Goal: Browse casually: Explore the website without a specific task or goal

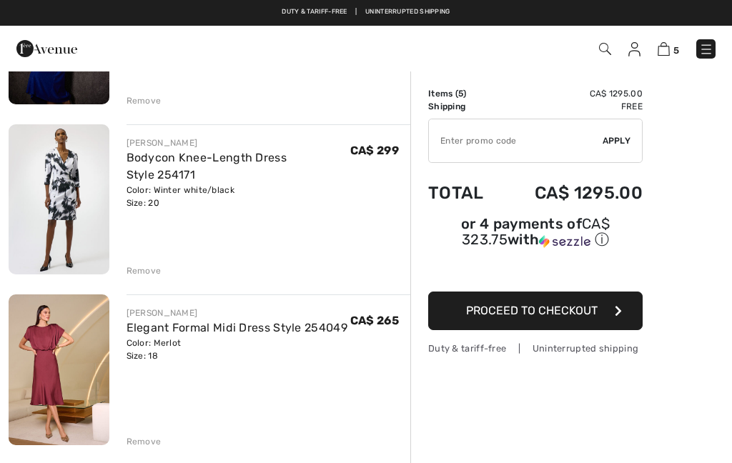
scroll to position [215, 0]
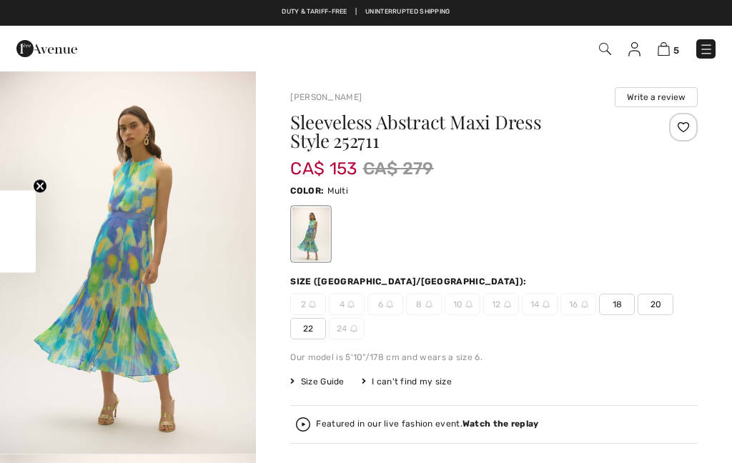
scroll to position [160, 0]
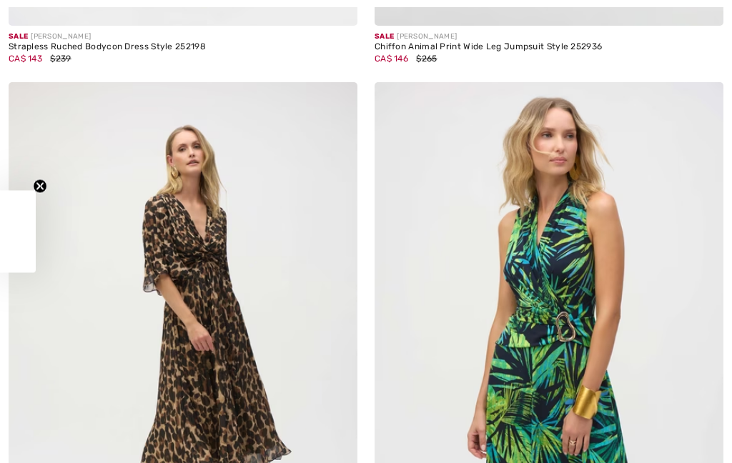
checkbox input "true"
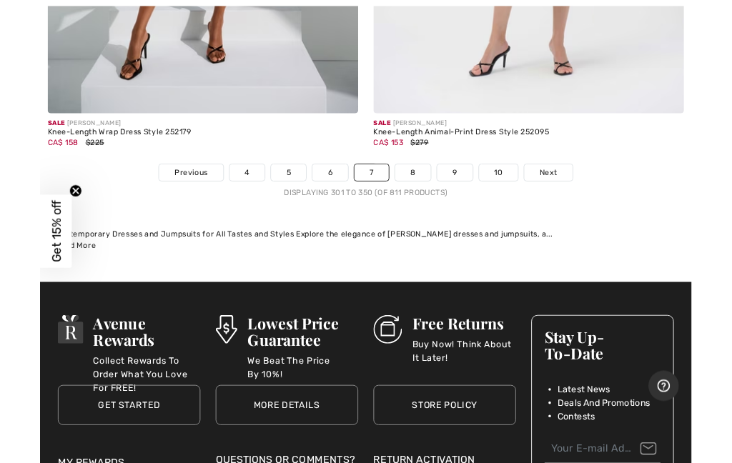
scroll to position [15305, 0]
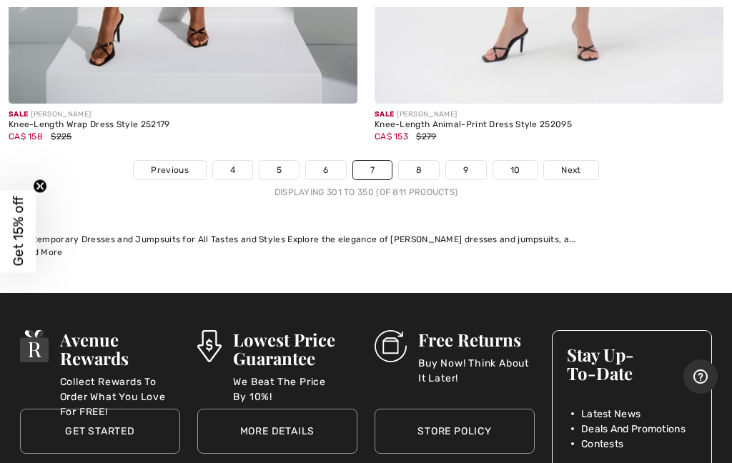
click at [426, 161] on link "8" at bounding box center [419, 170] width 40 height 19
click at [430, 161] on link "8" at bounding box center [419, 170] width 40 height 19
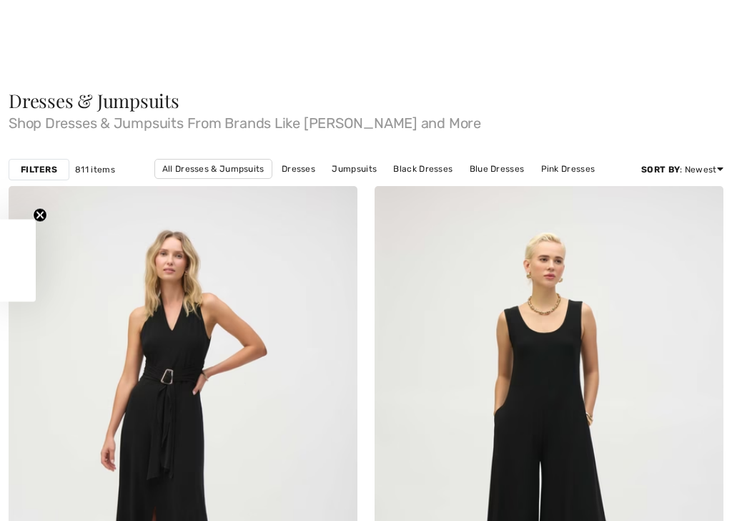
checkbox input "true"
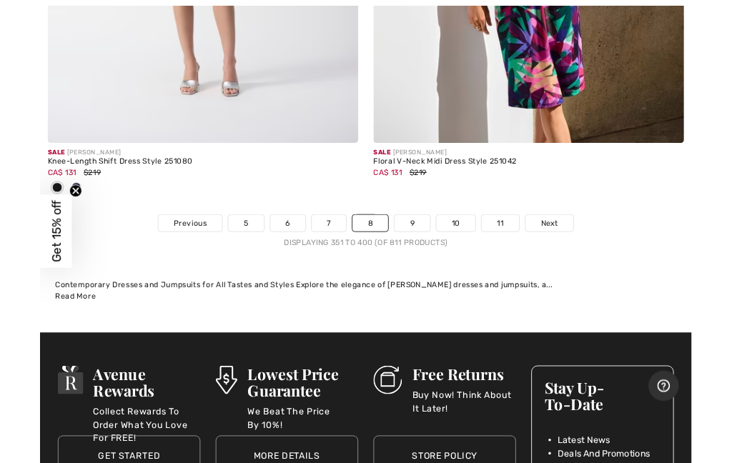
scroll to position [15329, 0]
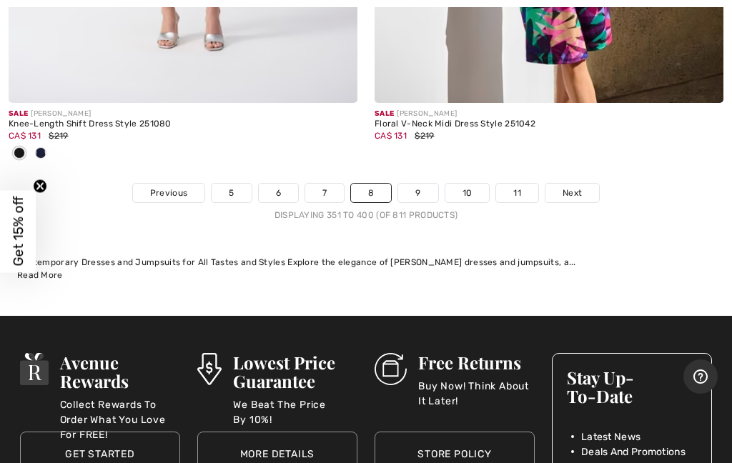
click at [418, 185] on link "9" at bounding box center [417, 193] width 39 height 19
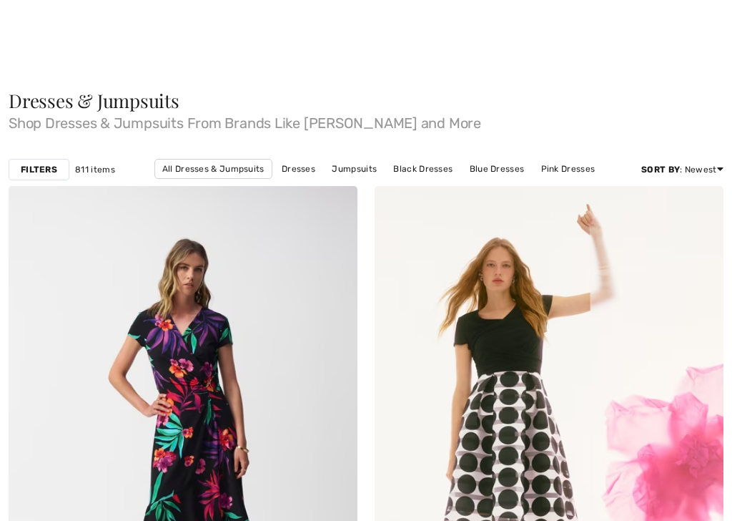
checkbox input "true"
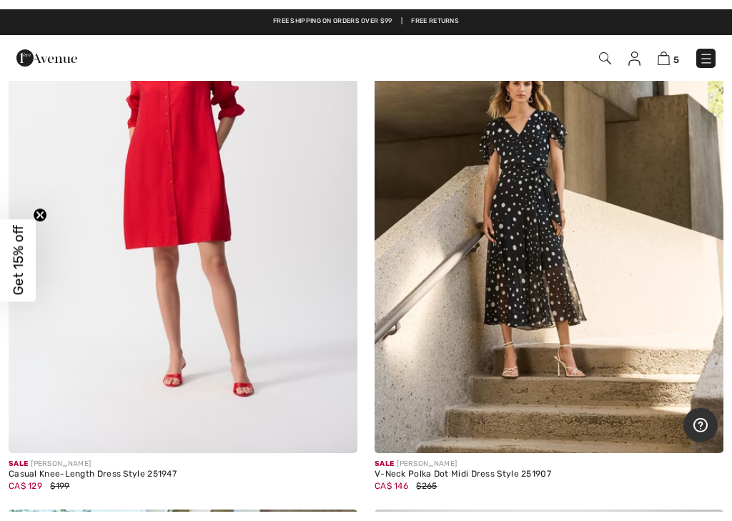
scroll to position [13029, 0]
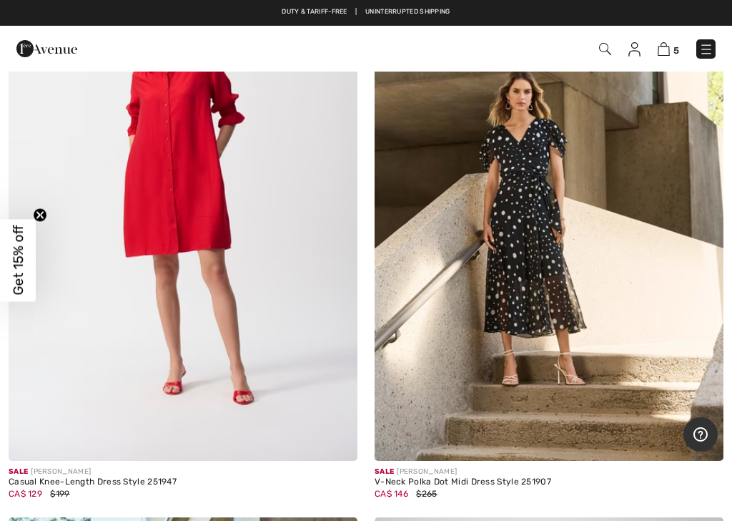
click at [207, 243] on img at bounding box center [183, 199] width 349 height 524
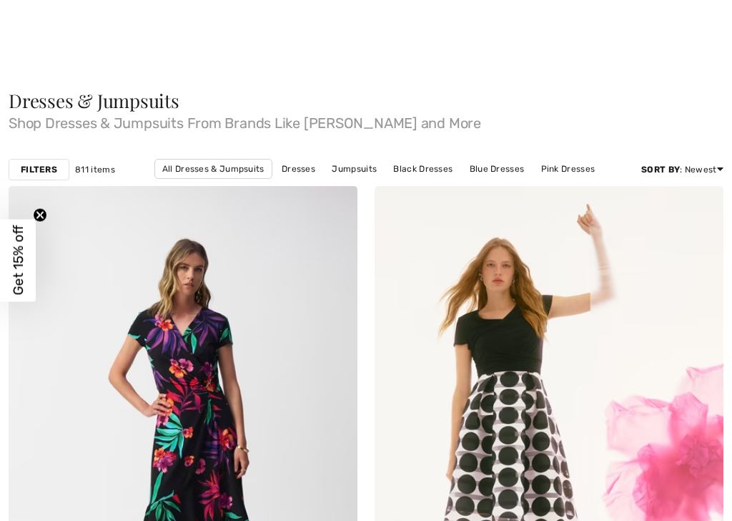
checkbox input "true"
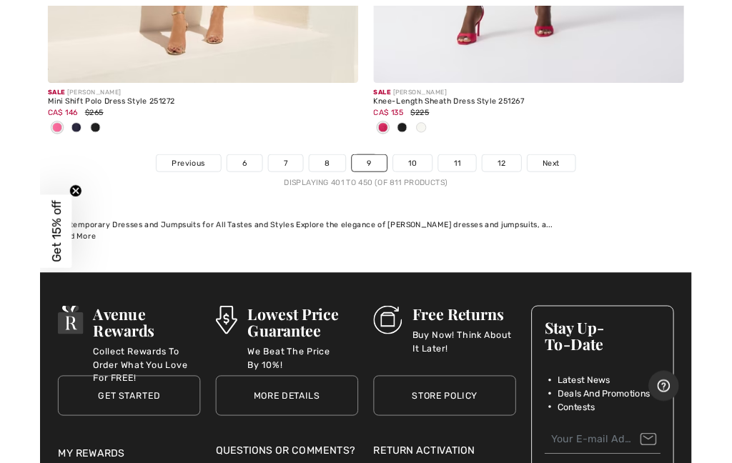
scroll to position [15396, 0]
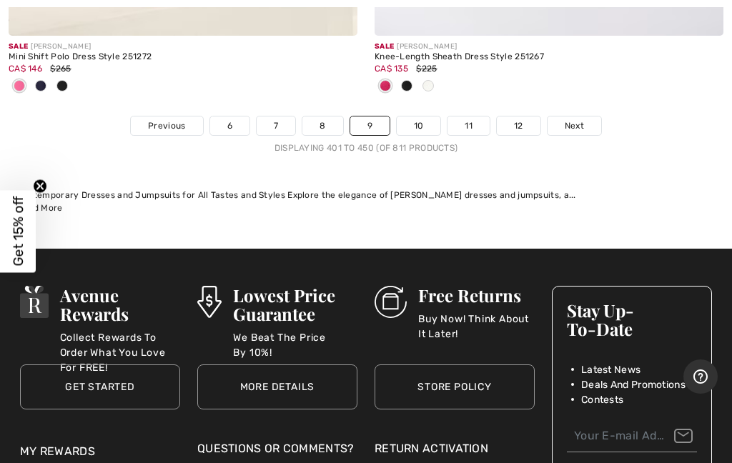
click at [416, 117] on link "10" at bounding box center [419, 126] width 44 height 19
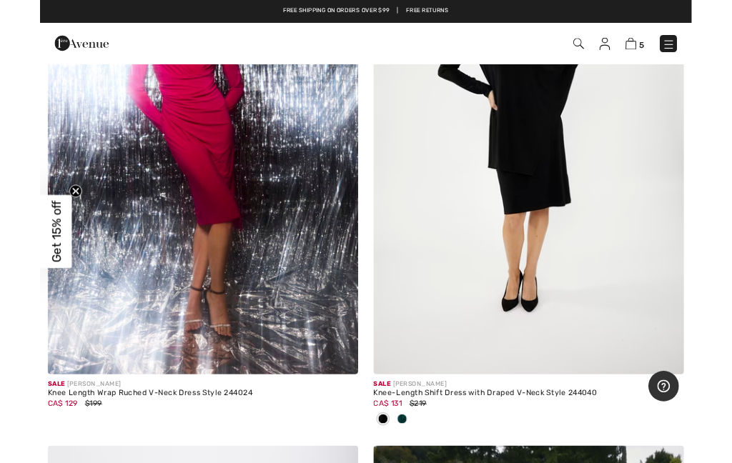
scroll to position [12555, 0]
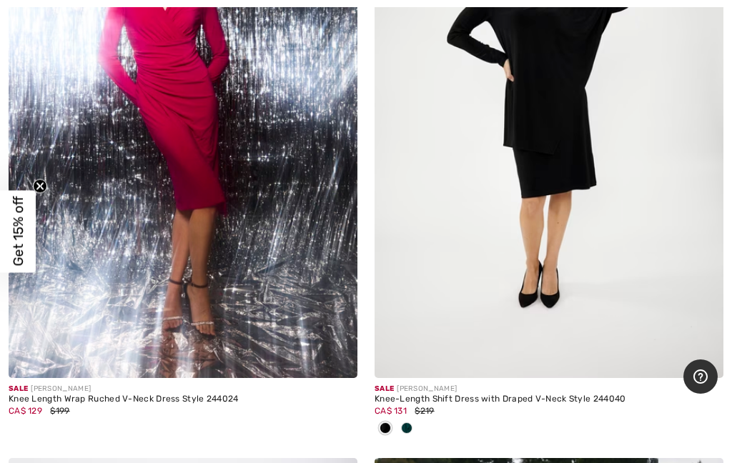
click at [203, 142] on img at bounding box center [183, 117] width 349 height 524
click at [209, 181] on img at bounding box center [183, 117] width 349 height 524
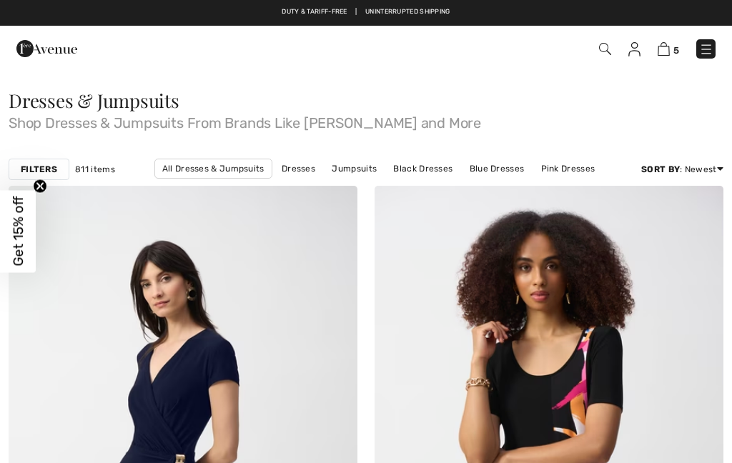
checkbox input "true"
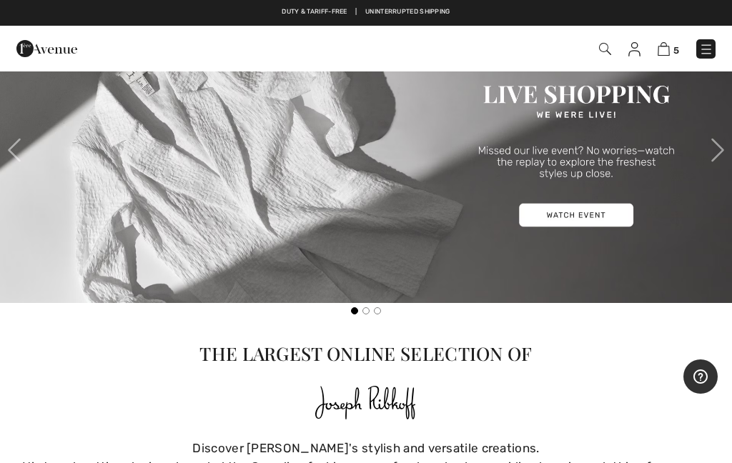
scroll to position [433, 0]
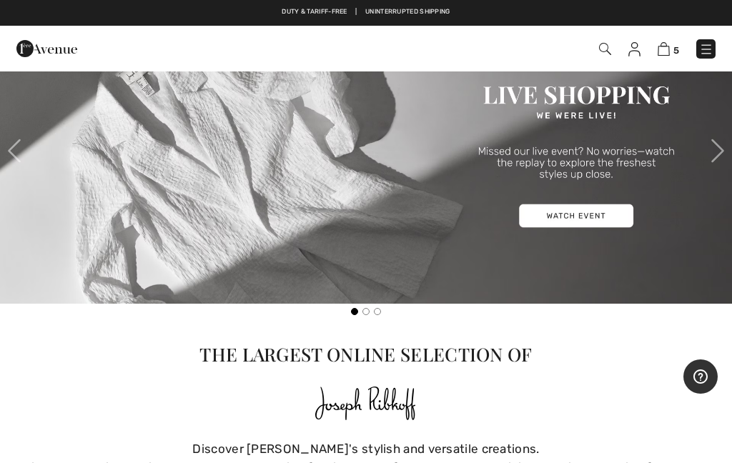
click at [569, 220] on img at bounding box center [366, 151] width 732 height 305
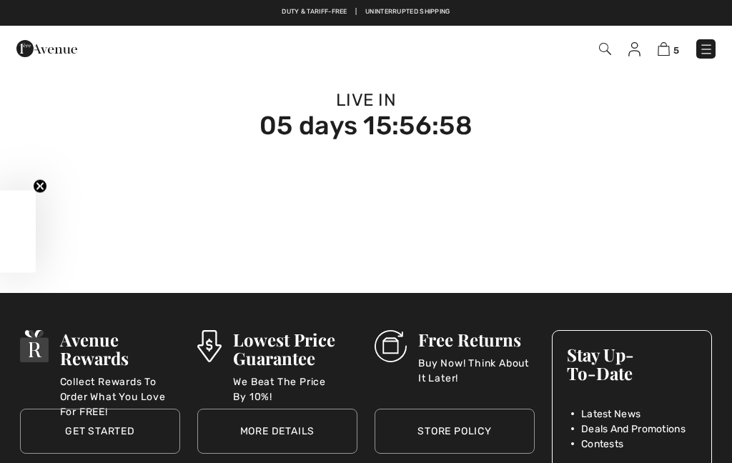
checkbox input "true"
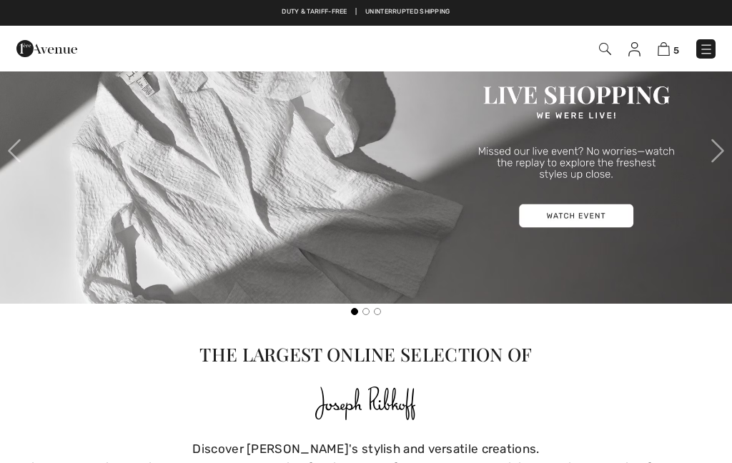
checkbox input "true"
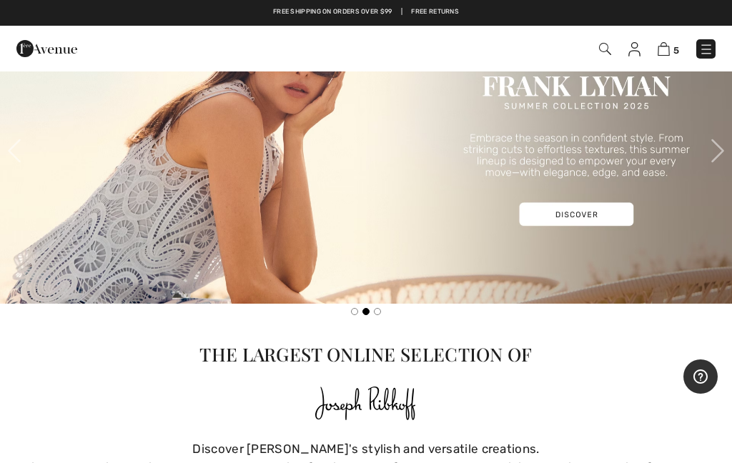
click at [590, 213] on img at bounding box center [366, 151] width 732 height 305
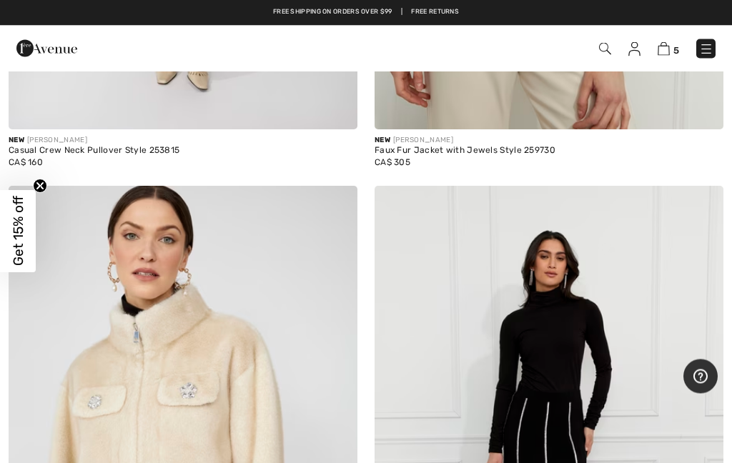
scroll to position [8215, 0]
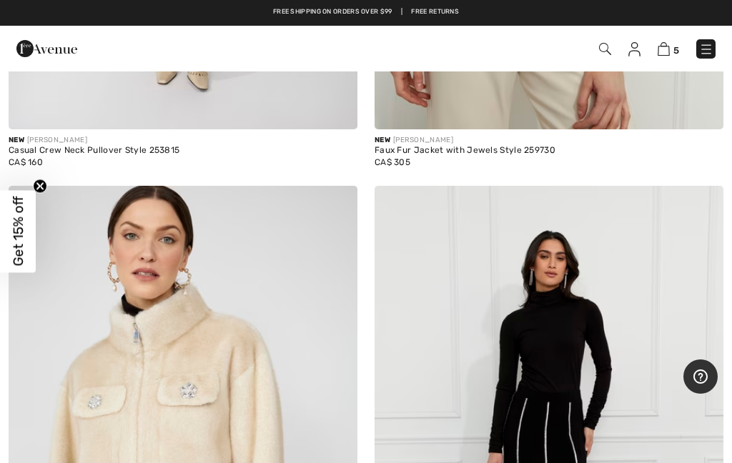
click at [556, 270] on img at bounding box center [549, 448] width 349 height 524
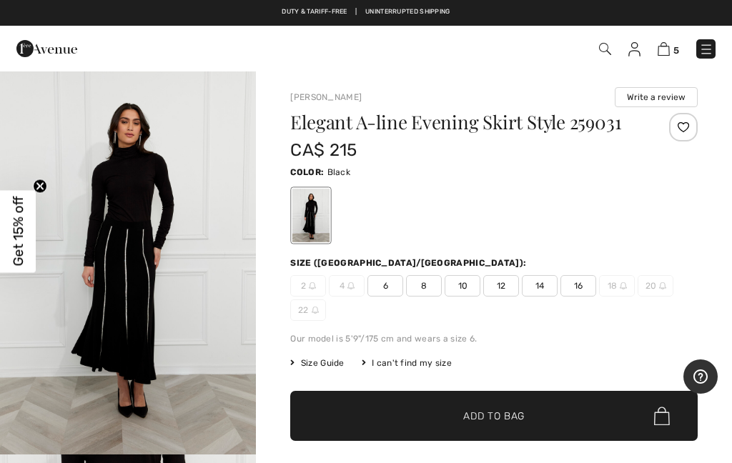
click at [325, 366] on span "Size Guide" at bounding box center [317, 363] width 54 height 13
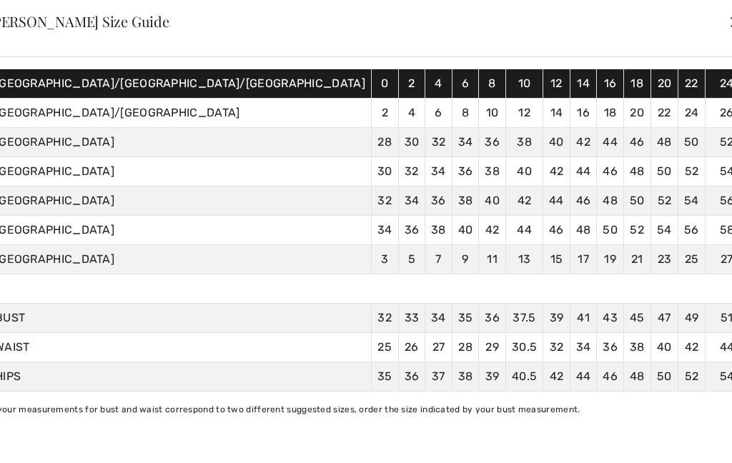
scroll to position [126, 0]
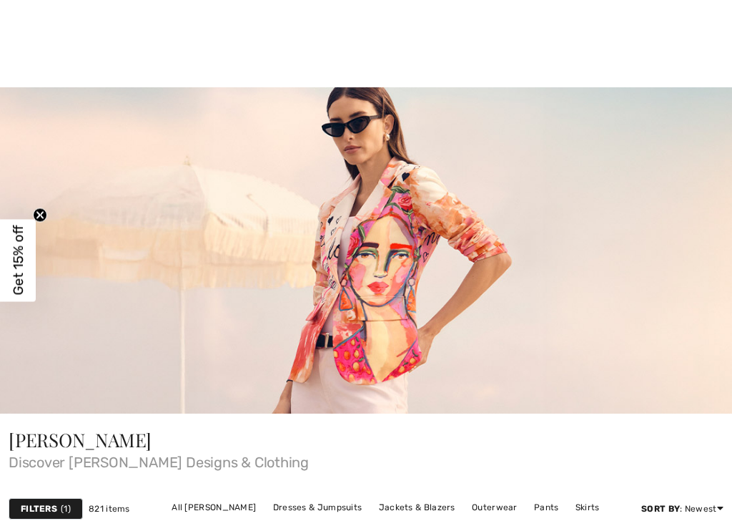
checkbox input "true"
